Goal: Check status: Check status

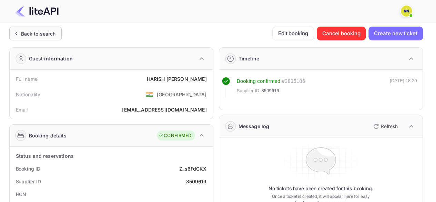
click at [33, 35] on div "Back to search" at bounding box center [38, 33] width 35 height 7
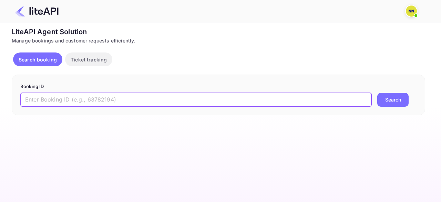
click at [69, 99] on input "text" at bounding box center [195, 100] width 351 height 14
paste input "8734381"
type input "8734381"
click at [377, 93] on button "Search" at bounding box center [392, 100] width 31 height 14
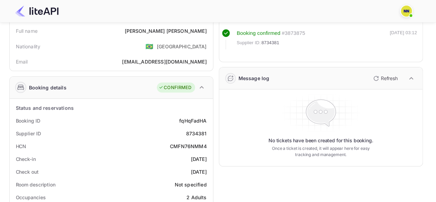
scroll to position [103, 0]
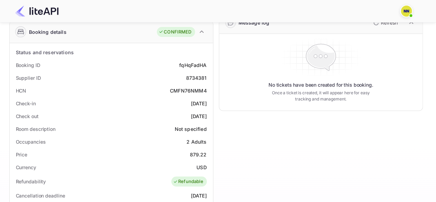
click at [189, 89] on div "CMFN76NMM4" at bounding box center [188, 90] width 37 height 7
copy div "CMFN76NMM4"
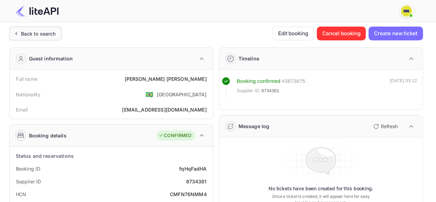
click at [49, 30] on div "Back to search" at bounding box center [38, 33] width 35 height 7
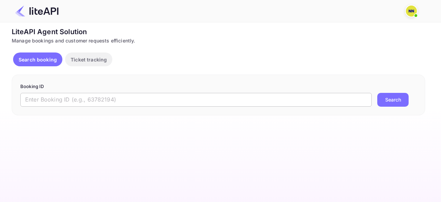
click at [79, 97] on input "text" at bounding box center [195, 100] width 351 height 14
paste input "8470685"
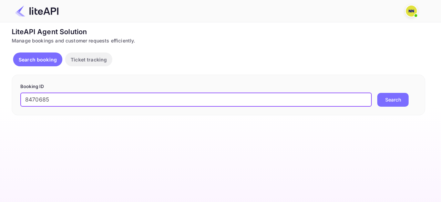
type input "8470685"
click at [377, 93] on button "Search" at bounding box center [392, 100] width 31 height 14
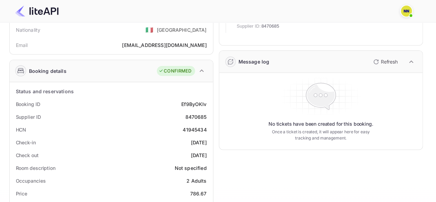
scroll to position [103, 0]
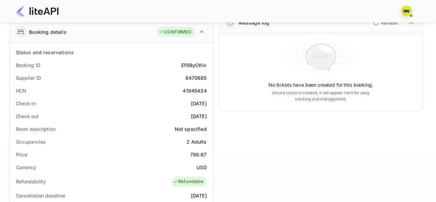
click at [198, 90] on div "41945434" at bounding box center [195, 90] width 24 height 7
copy div "41945434"
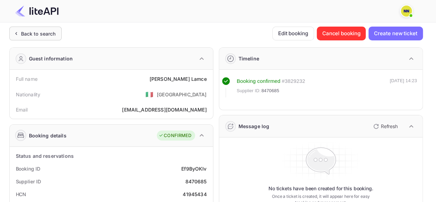
click at [56, 28] on div "Back to search" at bounding box center [35, 34] width 52 height 14
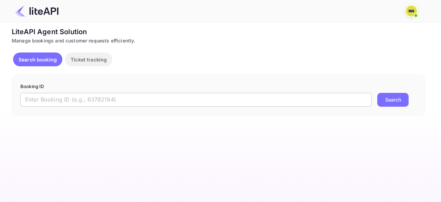
click at [69, 102] on input "text" at bounding box center [195, 100] width 351 height 14
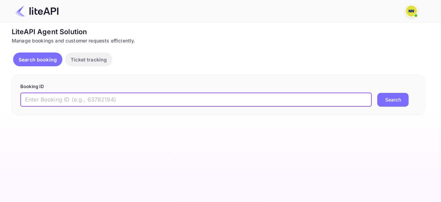
paste input "8841857"
type input "8841857"
click at [377, 93] on button "Search" at bounding box center [392, 100] width 31 height 14
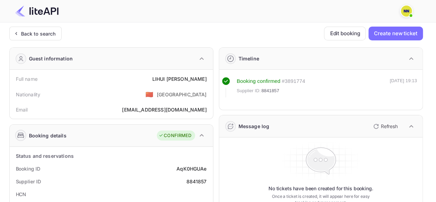
scroll to position [103, 0]
